Goal: Task Accomplishment & Management: Use online tool/utility

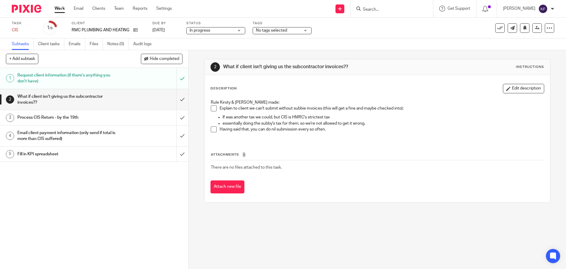
click at [58, 8] on link "Work" at bounding box center [60, 9] width 10 height 6
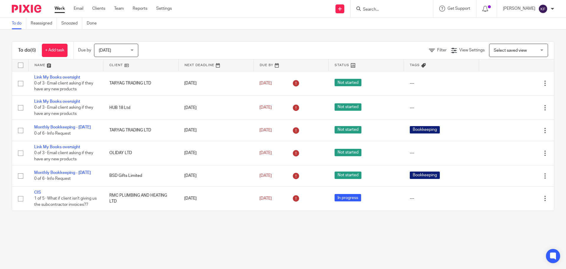
click at [116, 48] on span "[DATE]" at bounding box center [114, 50] width 31 height 12
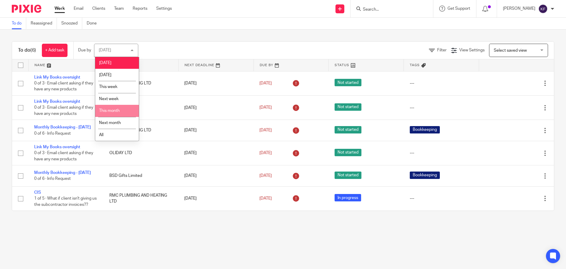
click at [114, 113] on li "This month" at bounding box center [117, 111] width 44 height 12
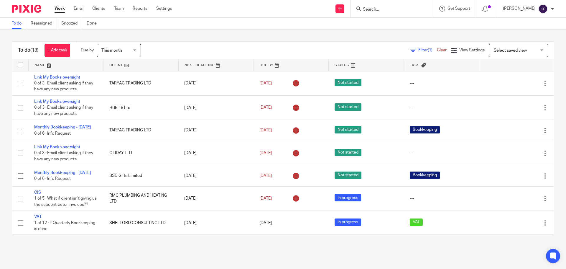
click at [111, 49] on span "This month" at bounding box center [111, 50] width 21 height 4
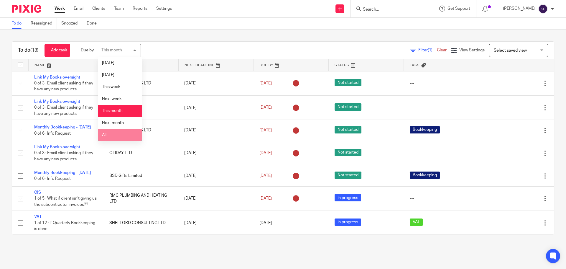
click at [125, 129] on li "All" at bounding box center [120, 135] width 44 height 12
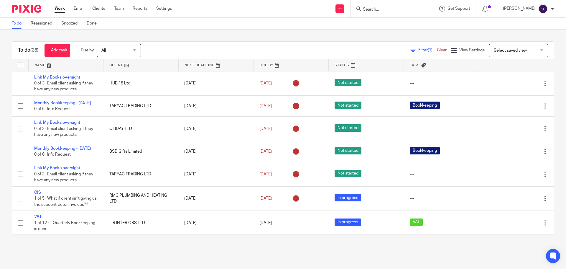
click at [419, 49] on span "Filter (1)" at bounding box center [428, 50] width 19 height 4
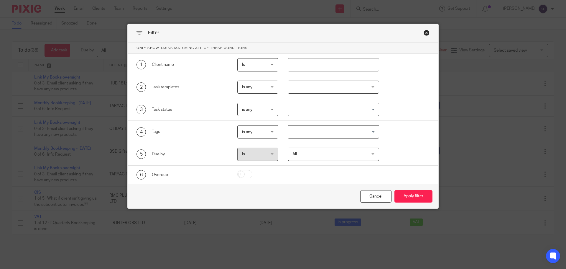
click at [258, 129] on span "is any" at bounding box center [256, 131] width 29 height 12
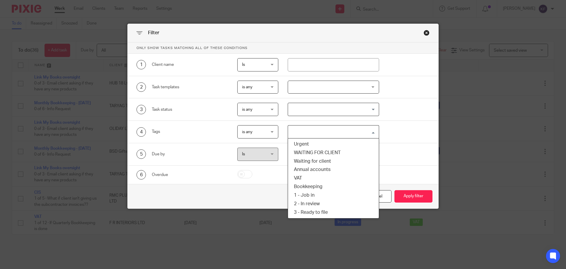
click at [309, 126] on div "Search for option" at bounding box center [332, 131] width 88 height 12
click at [311, 178] on li "VAT" at bounding box center [333, 178] width 91 height 9
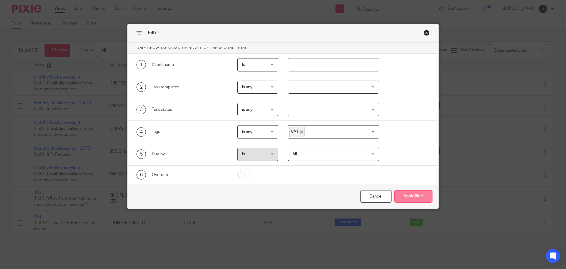
click at [426, 196] on button "Apply filter" at bounding box center [414, 196] width 38 height 13
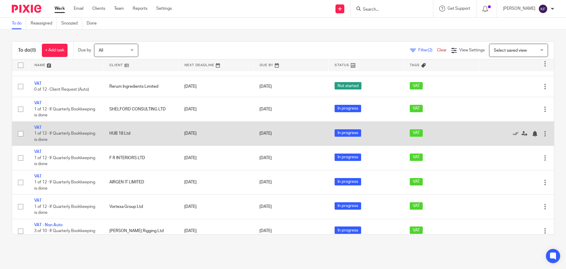
scroll to position [28, 0]
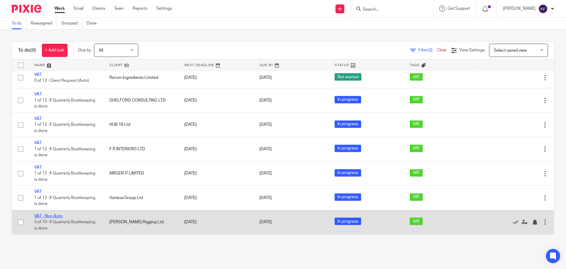
click at [50, 216] on link "VAT - Non Auto" at bounding box center [48, 216] width 28 height 4
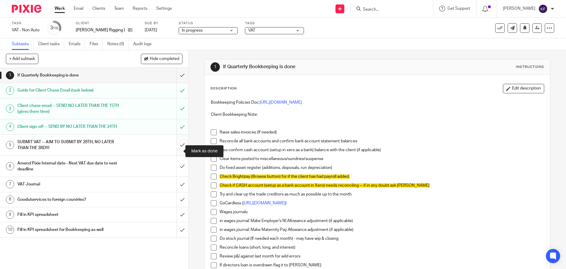
click at [177, 152] on input "submit" at bounding box center [94, 144] width 188 height 21
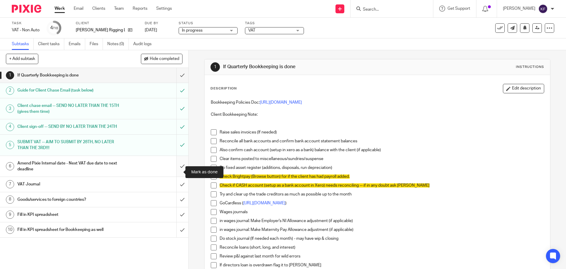
click at [178, 173] on input "submit" at bounding box center [94, 166] width 188 height 21
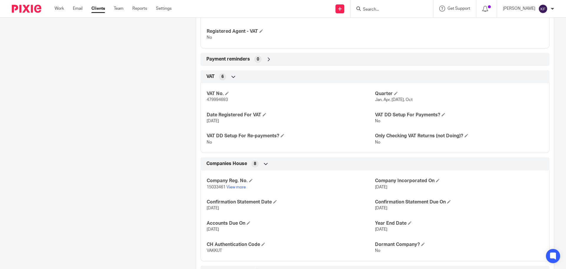
scroll to position [467, 0]
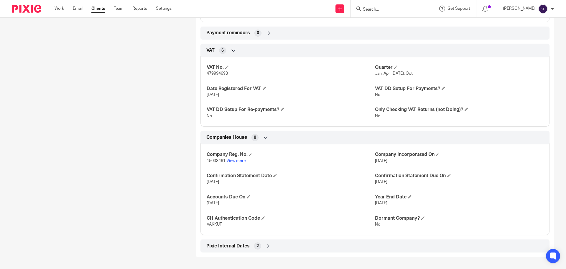
click at [250, 241] on div "Pixie Internal Dates 2" at bounding box center [375, 246] width 340 height 10
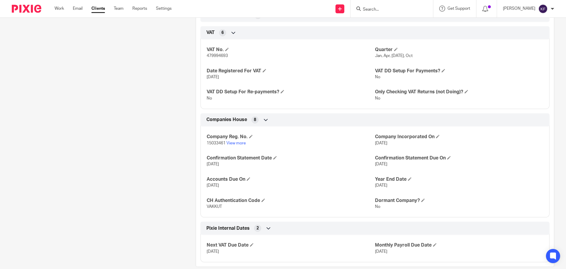
scroll to position [494, 0]
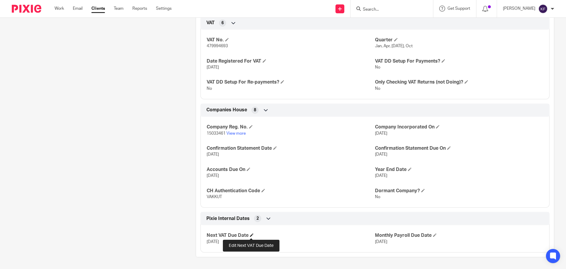
click at [253, 234] on span at bounding box center [252, 235] width 4 height 4
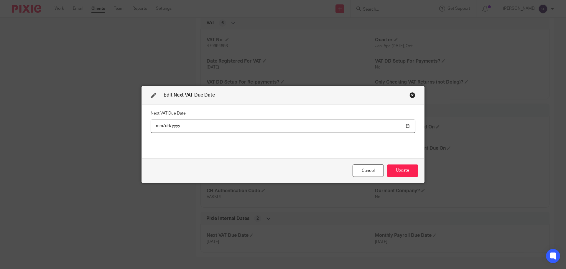
click at [406, 125] on input "2025-09-07" at bounding box center [283, 125] width 265 height 13
type input "2025-12-07"
click at [408, 170] on button "Update" at bounding box center [403, 170] width 32 height 13
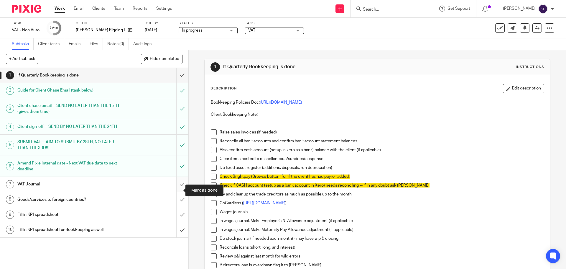
click at [175, 191] on input "submit" at bounding box center [94, 184] width 188 height 15
click at [176, 205] on input "submit" at bounding box center [94, 199] width 188 height 15
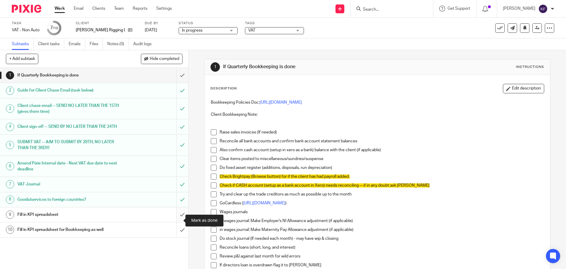
click at [175, 222] on input "submit" at bounding box center [94, 214] width 188 height 15
click at [60, 6] on link "Work" at bounding box center [60, 9] width 10 height 6
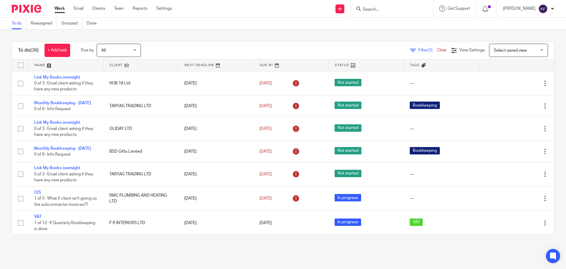
click at [419, 49] on span "Filter (1)" at bounding box center [428, 50] width 19 height 4
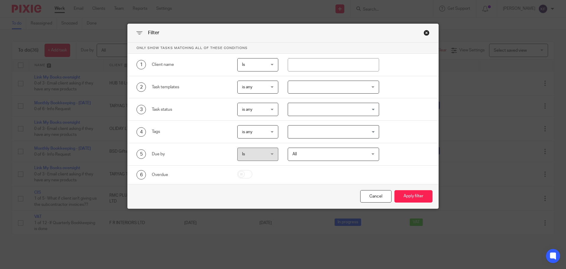
click at [314, 129] on input "Search for option" at bounding box center [332, 132] width 87 height 10
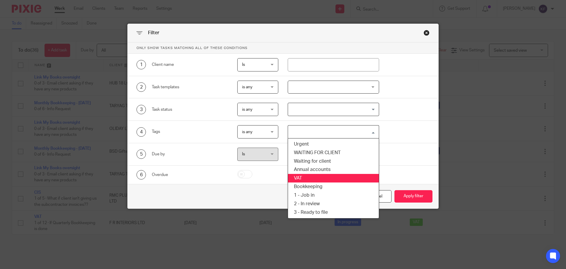
click at [311, 178] on li "VAT" at bounding box center [333, 178] width 91 height 9
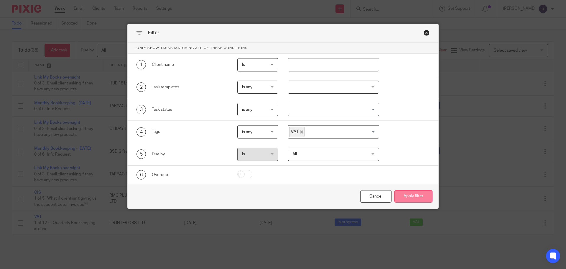
click at [407, 200] on button "Apply filter" at bounding box center [414, 196] width 38 height 13
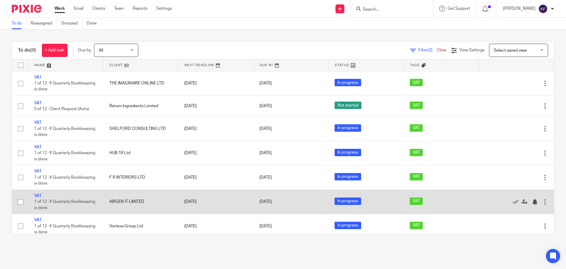
scroll to position [28, 0]
